Goal: Navigation & Orientation: Find specific page/section

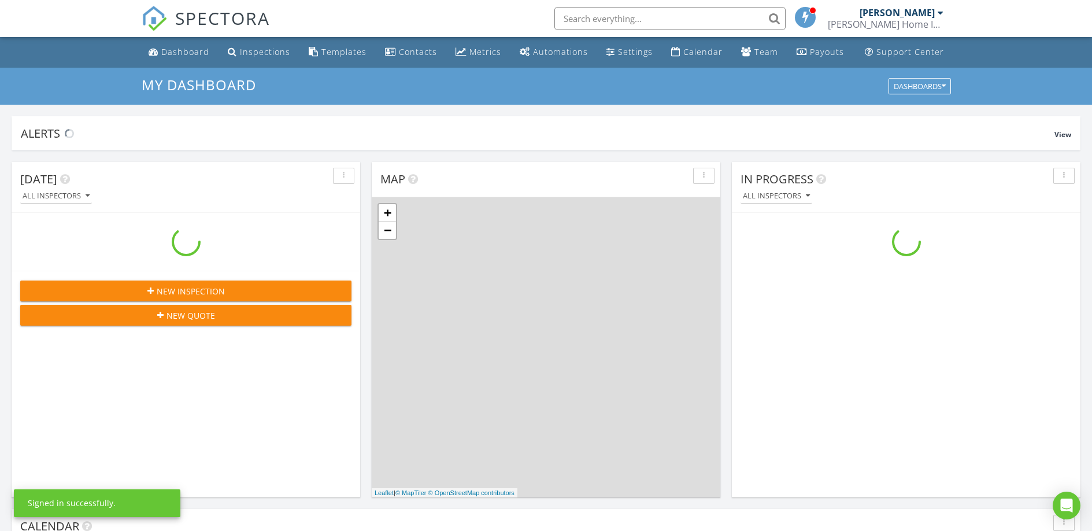
scroll to position [1070, 1110]
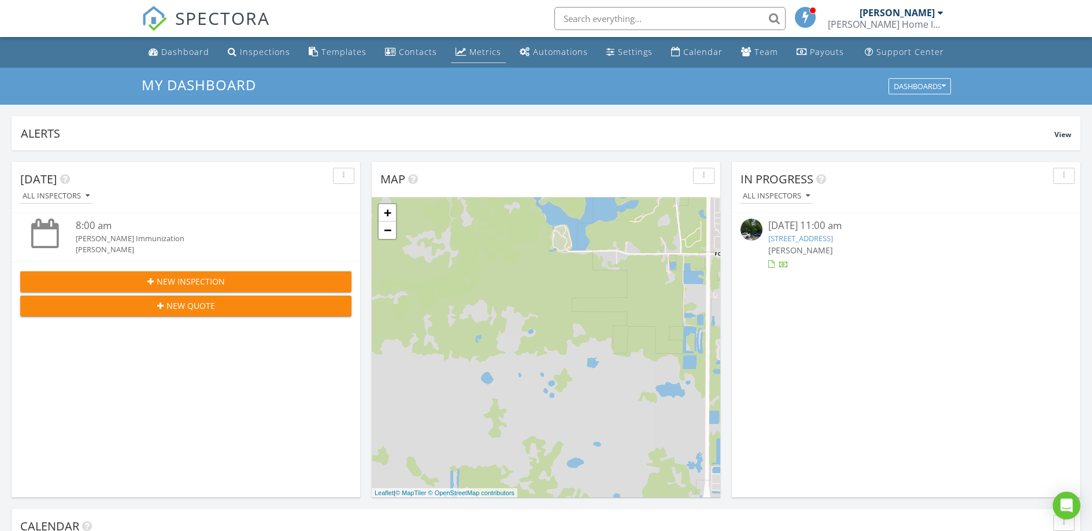
click at [480, 57] on div "Metrics" at bounding box center [485, 51] width 32 height 11
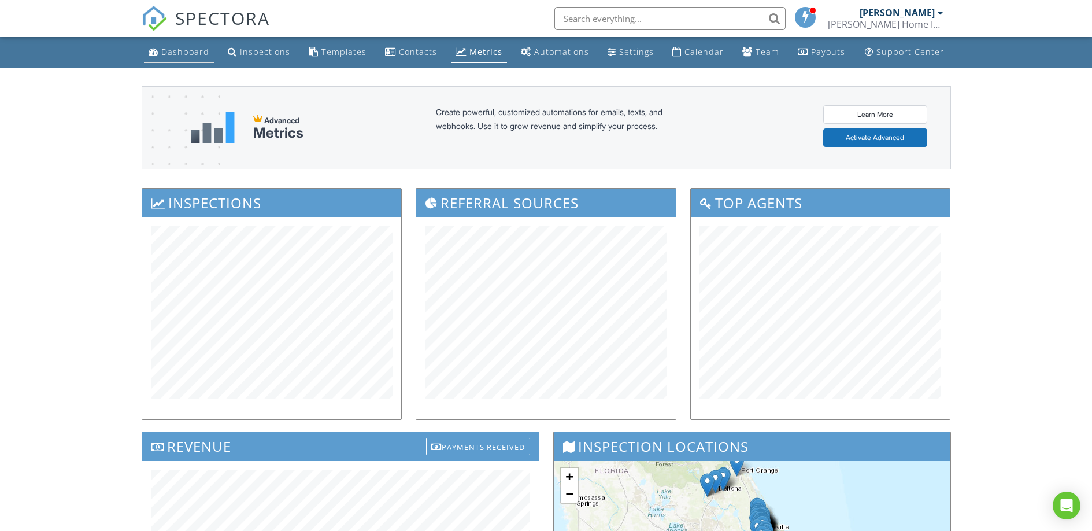
click at [185, 52] on div "Dashboard" at bounding box center [185, 51] width 48 height 11
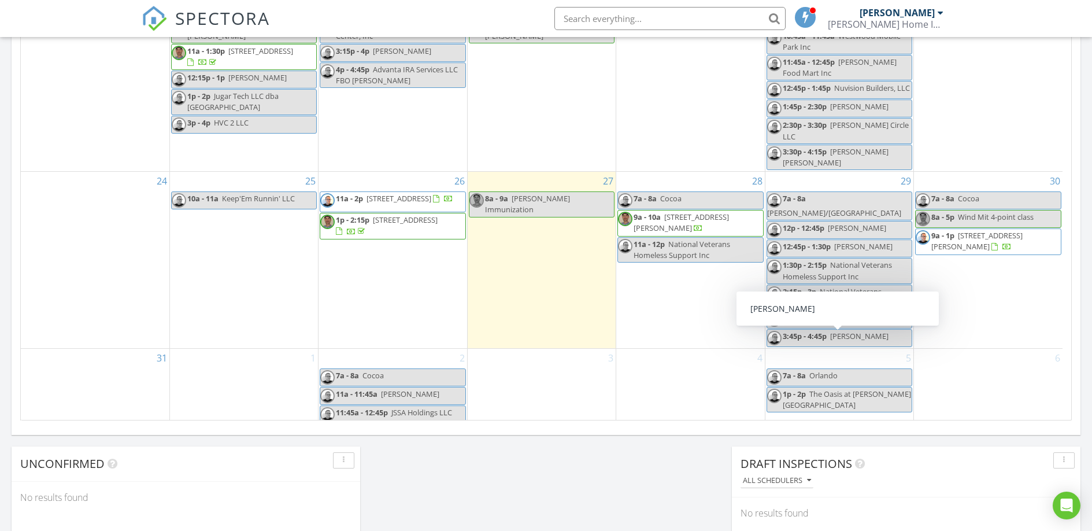
scroll to position [469, 0]
